Goal: Information Seeking & Learning: Understand process/instructions

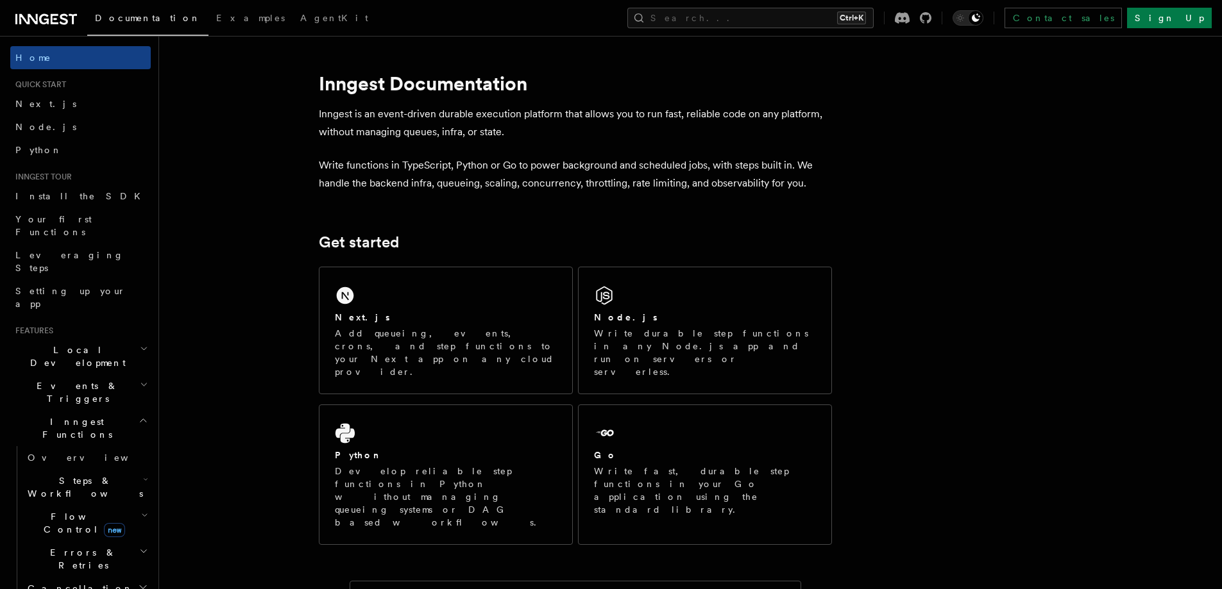
drag, startPoint x: 793, startPoint y: 183, endPoint x: 647, endPoint y: 182, distance: 146.9
click at [647, 182] on p "Write functions in TypeScript, Python or Go to power background and scheduled j…" at bounding box center [575, 174] width 513 height 36
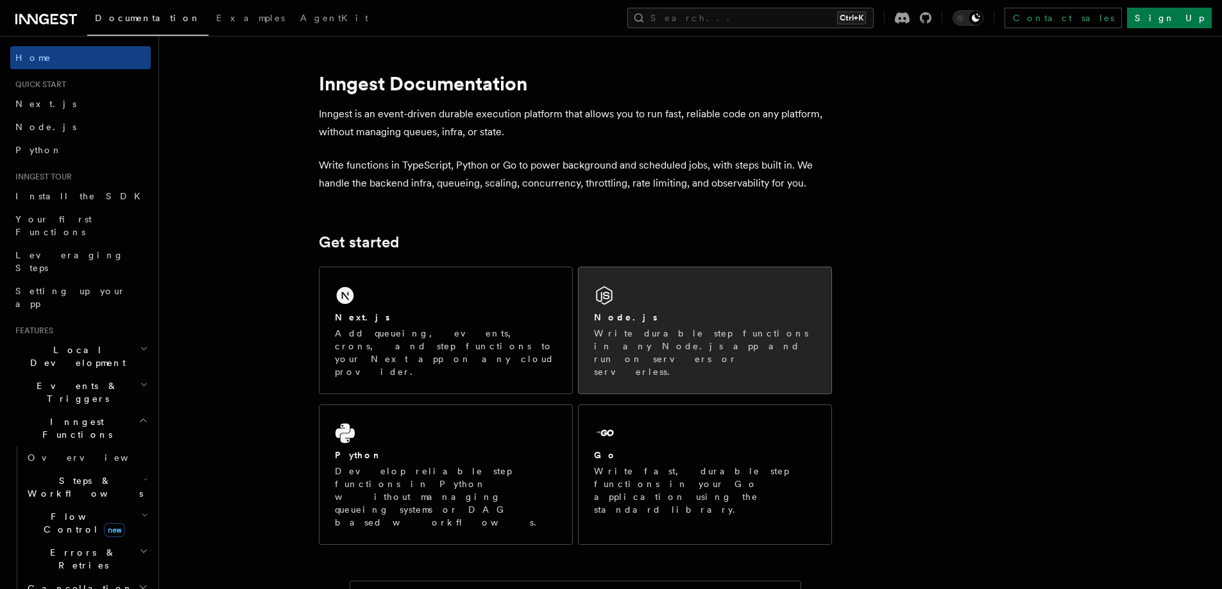
click at [661, 282] on div "Node.js Write durable step functions in any Node.js app and run on servers or s…" at bounding box center [705, 330] width 253 height 126
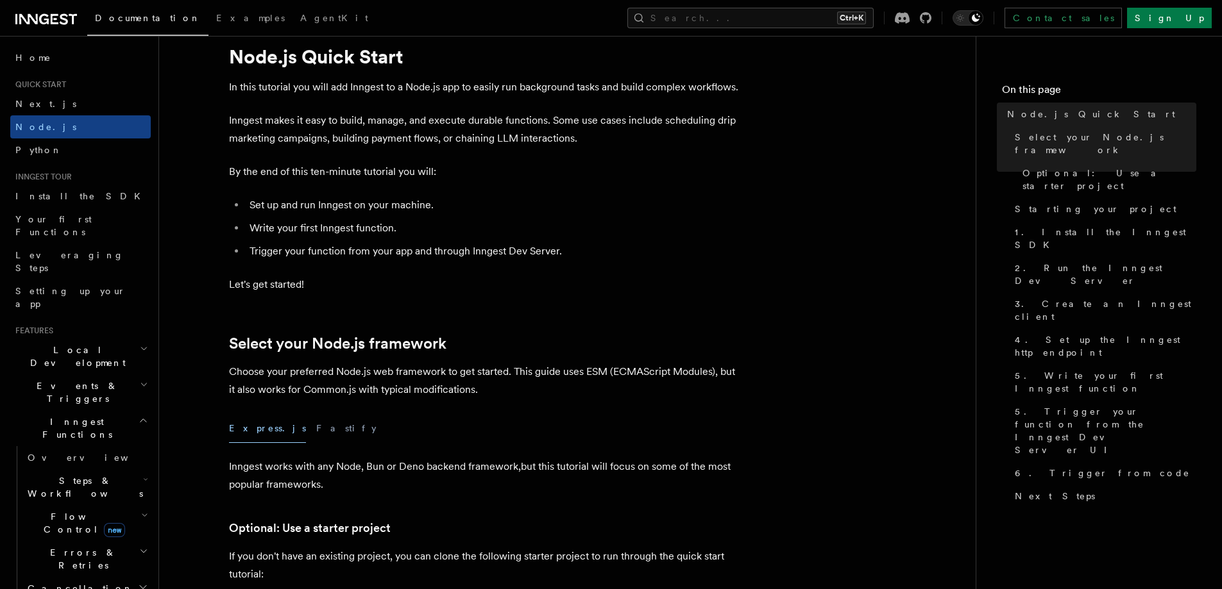
scroll to position [385, 0]
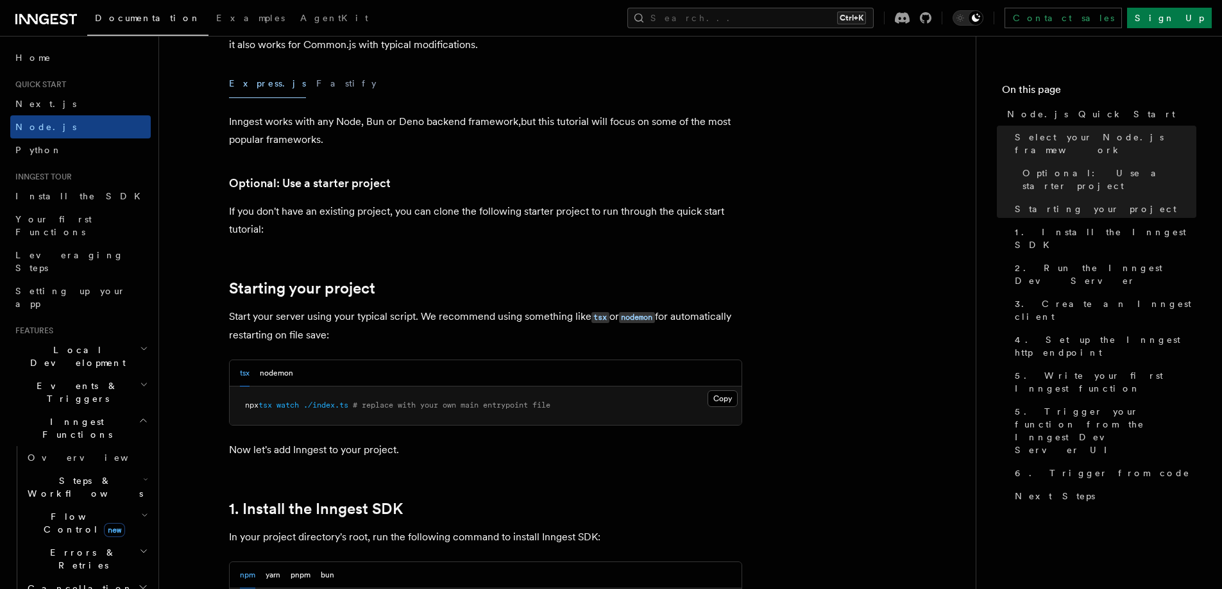
drag, startPoint x: 581, startPoint y: 169, endPoint x: 387, endPoint y: 173, distance: 194.4
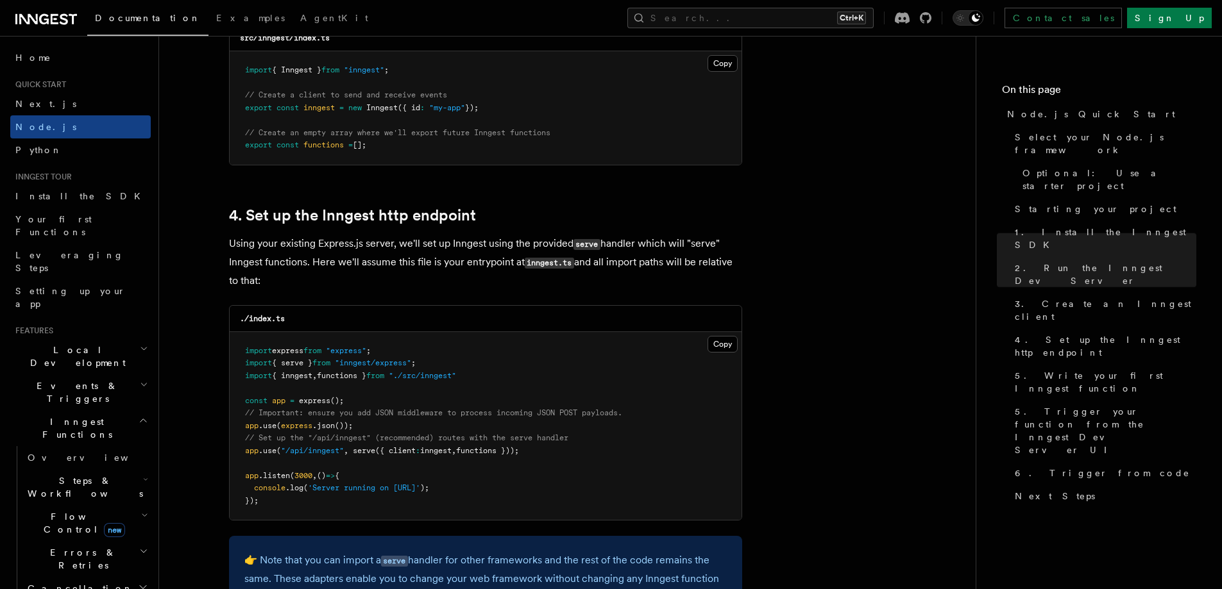
scroll to position [1796, 0]
drag, startPoint x: 435, startPoint y: 248, endPoint x: 382, endPoint y: 258, distance: 54.2
click at [382, 258] on p "Using your existing Express.js server, we'll set up Inngest using the provided …" at bounding box center [485, 260] width 513 height 55
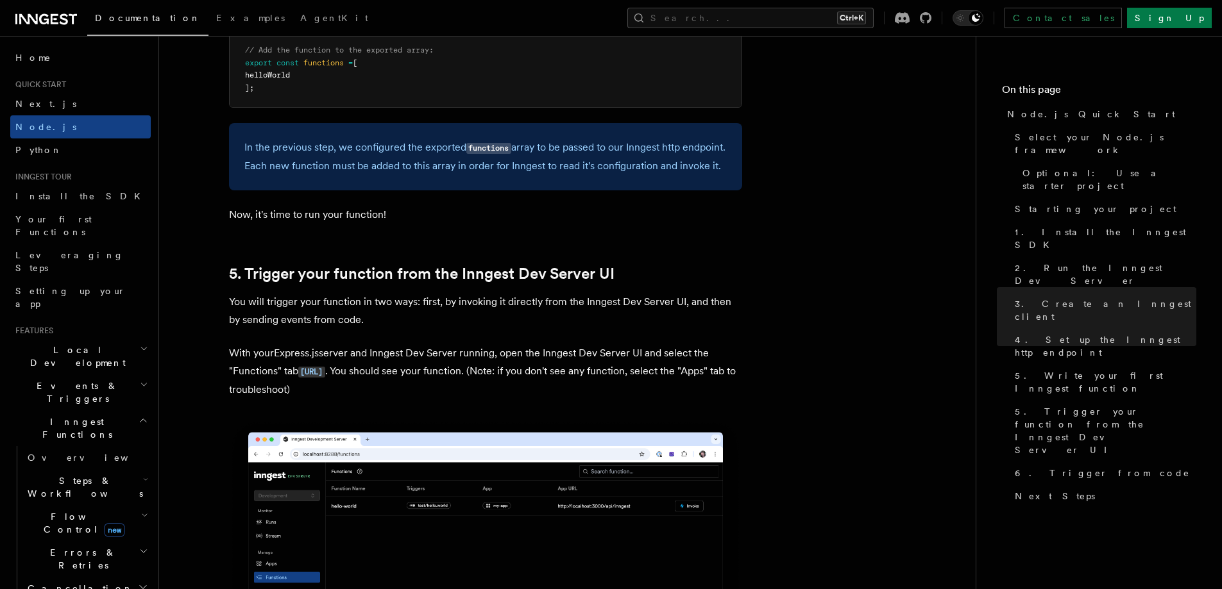
scroll to position [2822, 0]
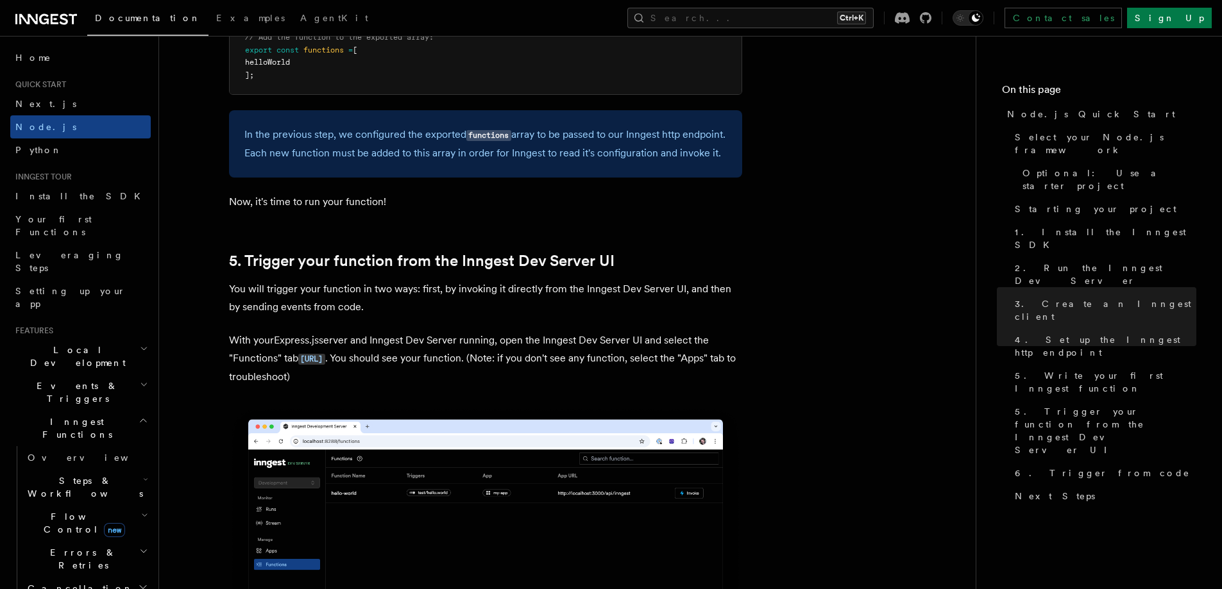
drag, startPoint x: 684, startPoint y: 265, endPoint x: 541, endPoint y: 246, distance: 144.9
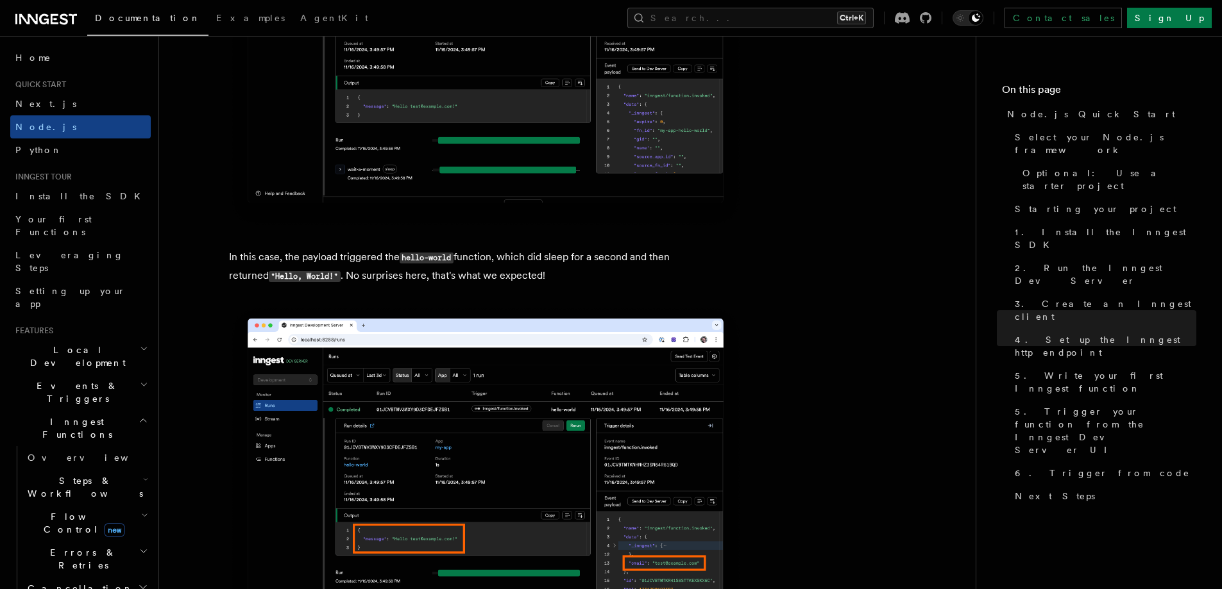
scroll to position [5131, 0]
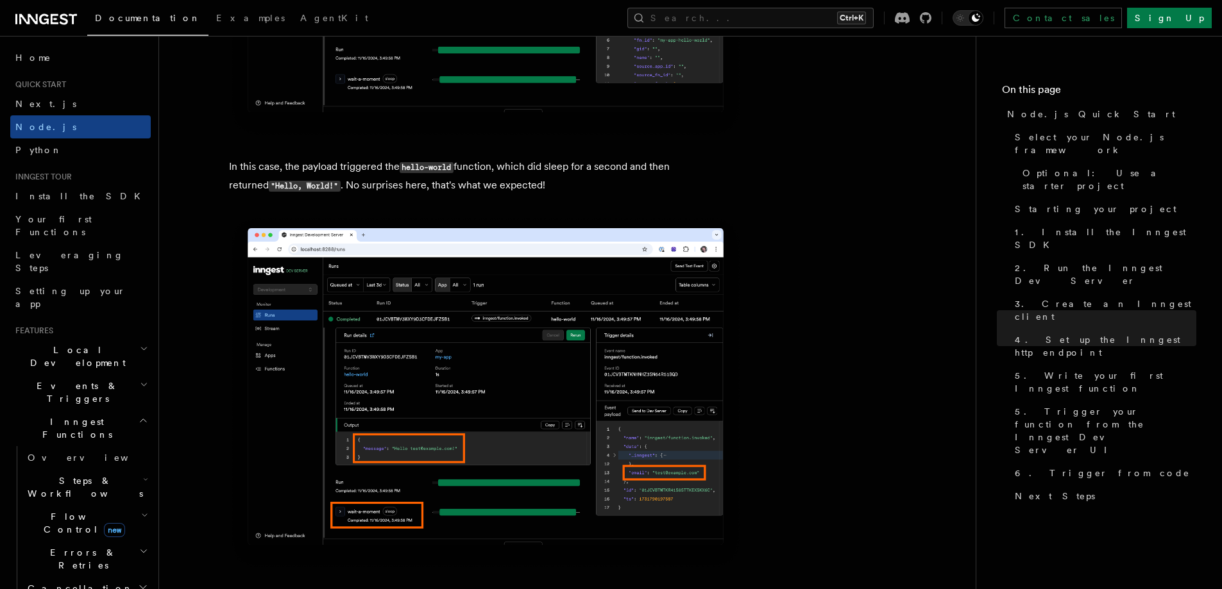
drag, startPoint x: 787, startPoint y: 293, endPoint x: 793, endPoint y: 277, distance: 17.3
drag, startPoint x: 793, startPoint y: 277, endPoint x: 681, endPoint y: 180, distance: 148.7
click at [691, 195] on p "In this case, the payload triggered the hello-world function, which did sleep f…" at bounding box center [485, 176] width 513 height 37
drag, startPoint x: 673, startPoint y: 171, endPoint x: 659, endPoint y: 176, distance: 14.8
drag, startPoint x: 659, startPoint y: 176, endPoint x: 555, endPoint y: 167, distance: 104.2
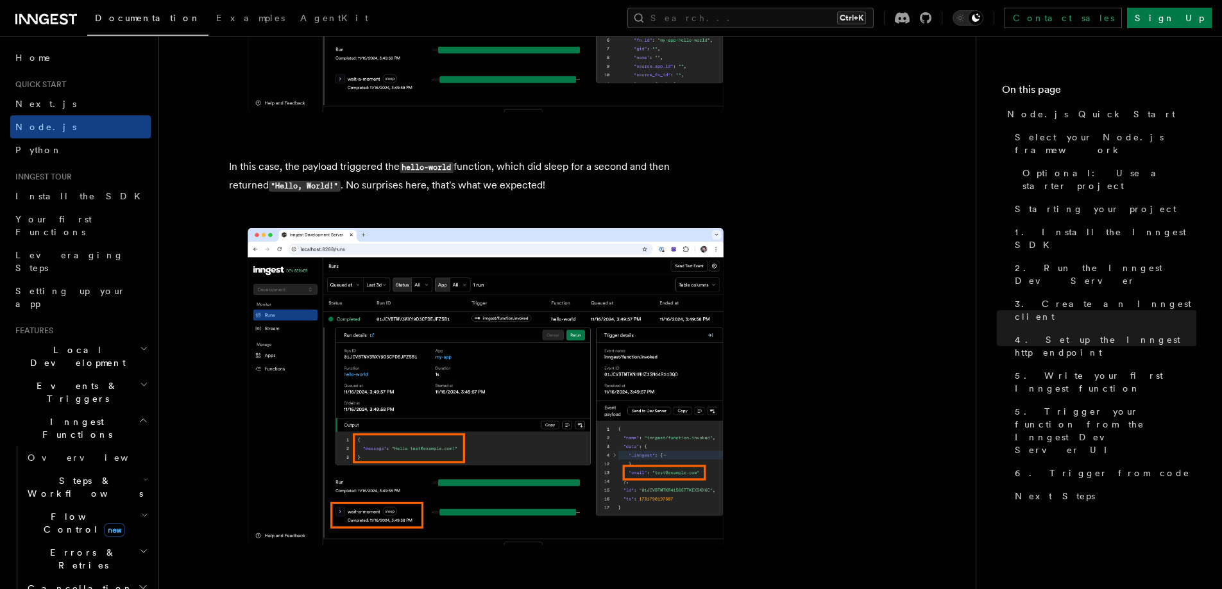
drag, startPoint x: 555, startPoint y: 167, endPoint x: 483, endPoint y: 187, distance: 75.0
click at [477, 184] on p "In this case, the payload triggered the hello-world function, which did sleep f…" at bounding box center [485, 176] width 513 height 37
